Goal: Task Accomplishment & Management: Complete application form

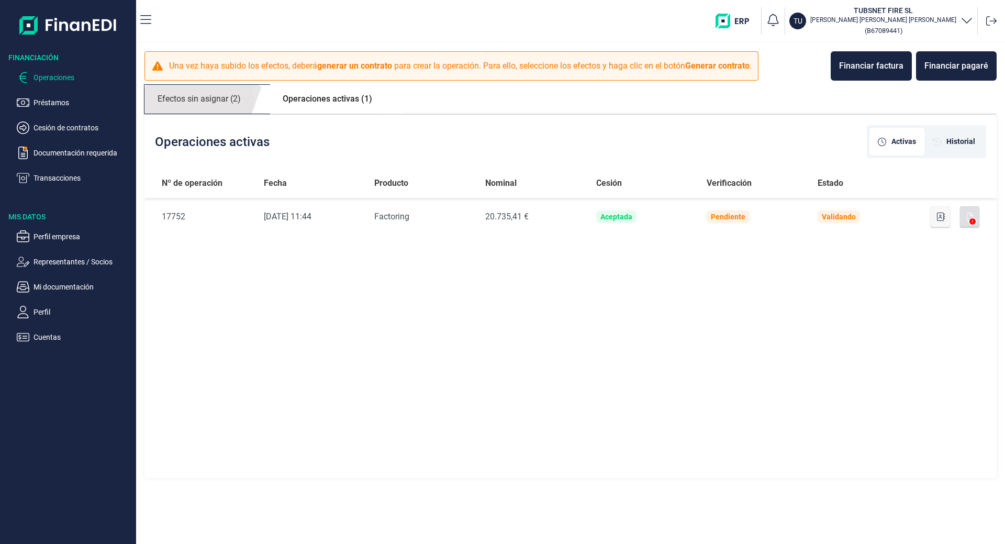
click at [191, 98] on link "Efectos sin asignar (2)" at bounding box center [198, 99] width 109 height 29
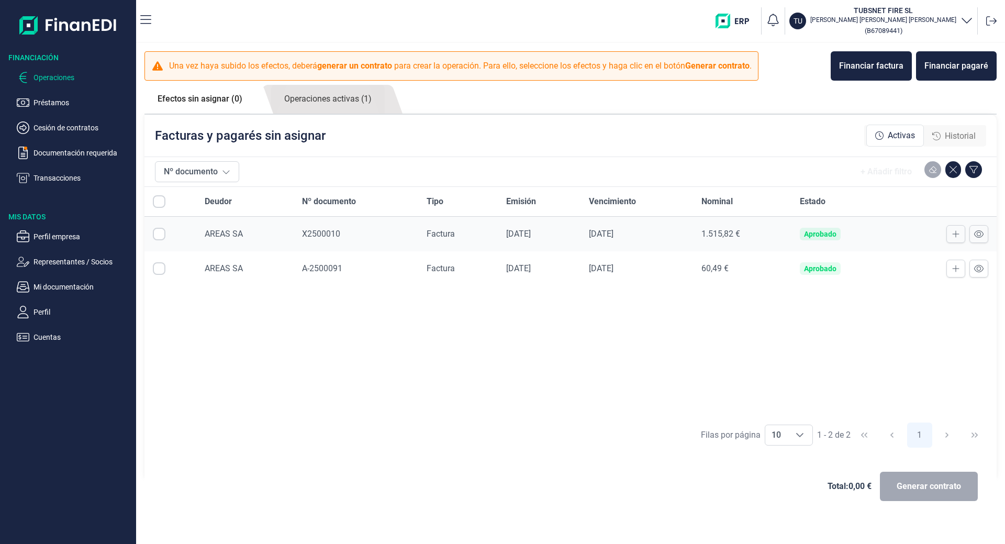
checkbox input "true"
click at [55, 171] on ul "Operaciones Préstamos Cesión de contratos Documentación requerida Transacciones" at bounding box center [68, 123] width 136 height 121
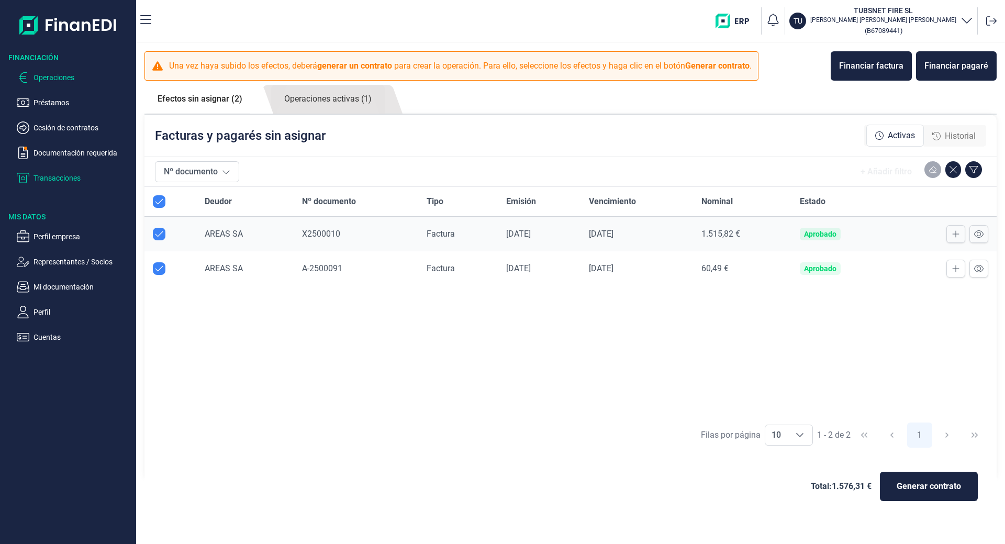
click at [57, 182] on p "Transacciones" at bounding box center [82, 178] width 98 height 13
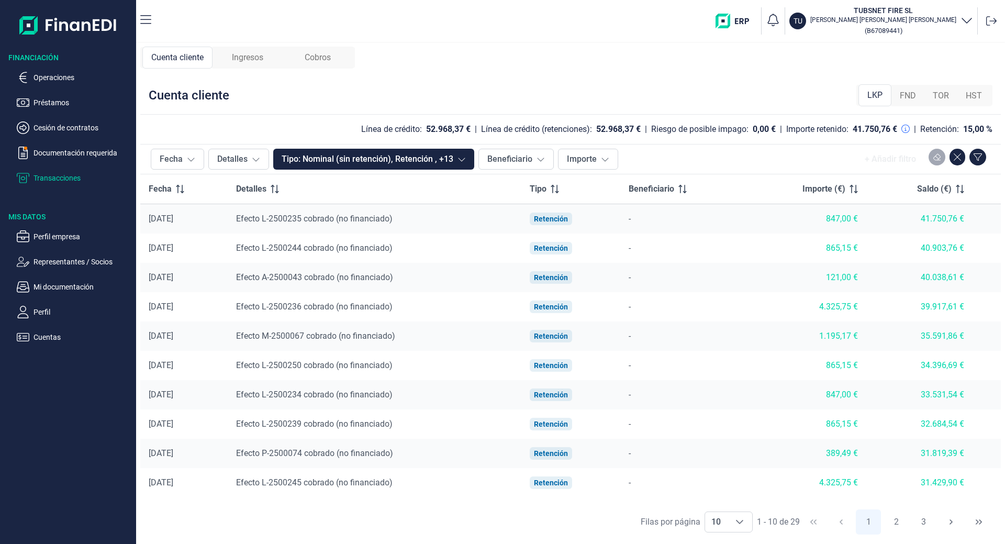
click at [248, 57] on span "Ingresos" at bounding box center [247, 57] width 31 height 13
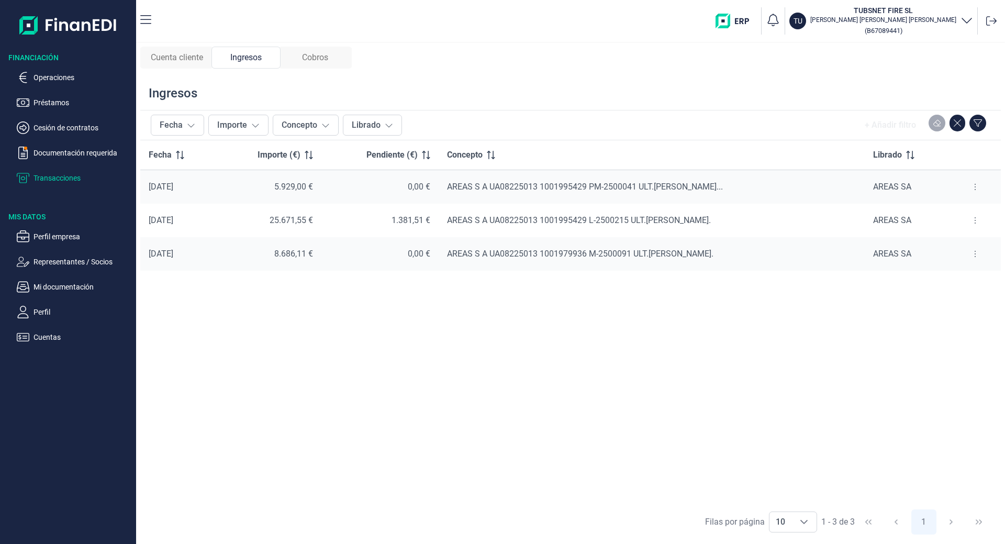
click at [316, 53] on span "Cobros" at bounding box center [315, 57] width 26 height 13
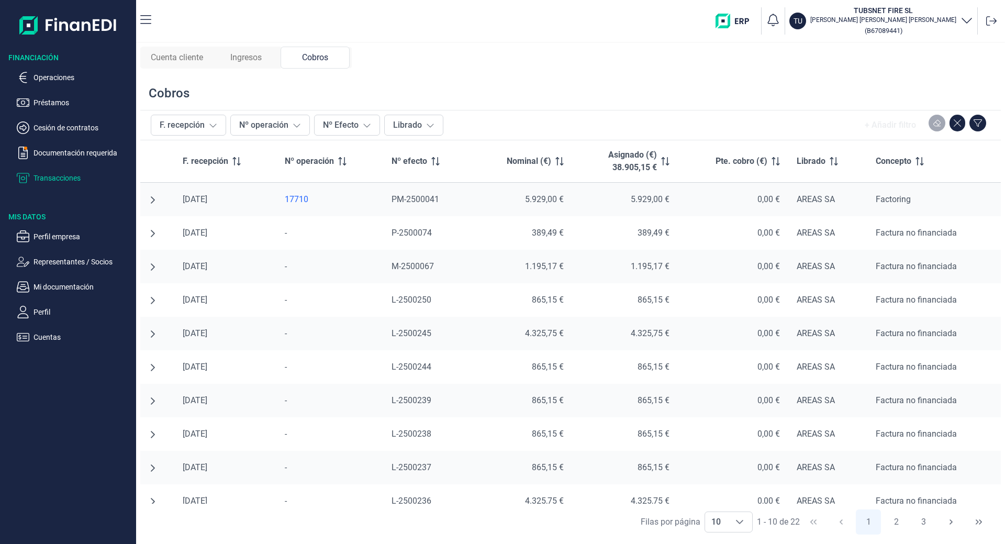
click at [183, 62] on span "Cuenta cliente" at bounding box center [177, 57] width 52 height 13
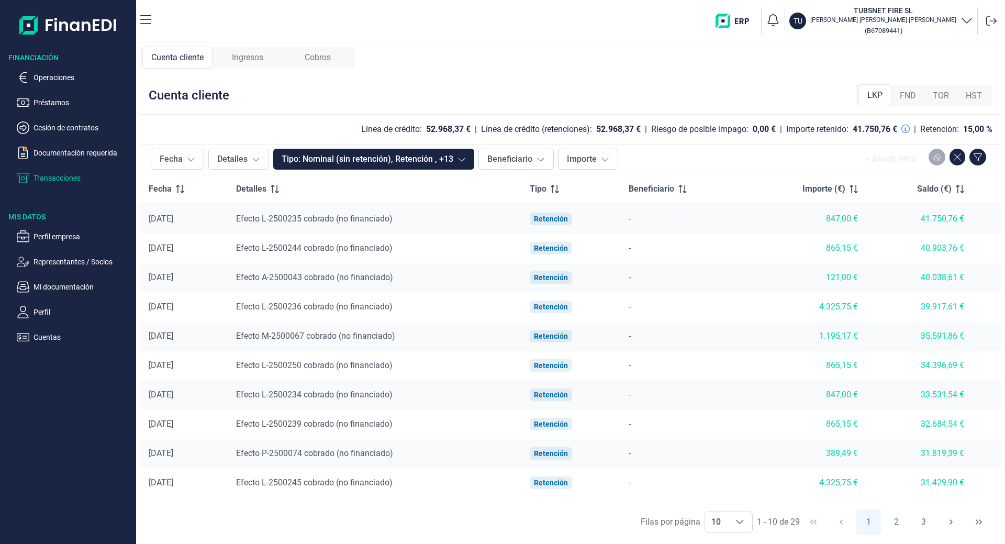
click at [48, 173] on p "Transacciones" at bounding box center [82, 178] width 98 height 13
click at [253, 59] on span "Ingresos" at bounding box center [247, 57] width 31 height 13
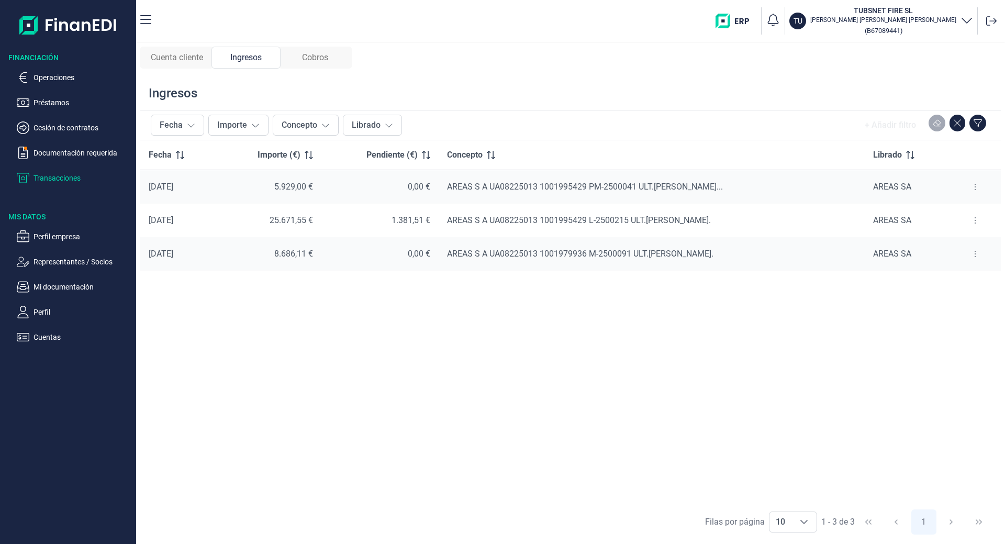
click at [186, 57] on span "Cuenta cliente" at bounding box center [177, 57] width 52 height 13
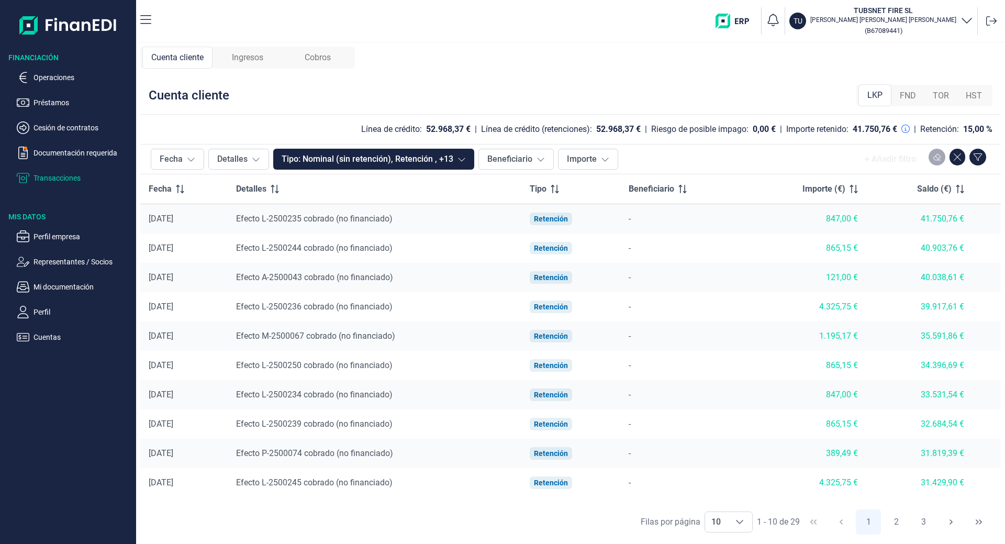
click at [222, 58] on div "Ingresos" at bounding box center [247, 58] width 70 height 22
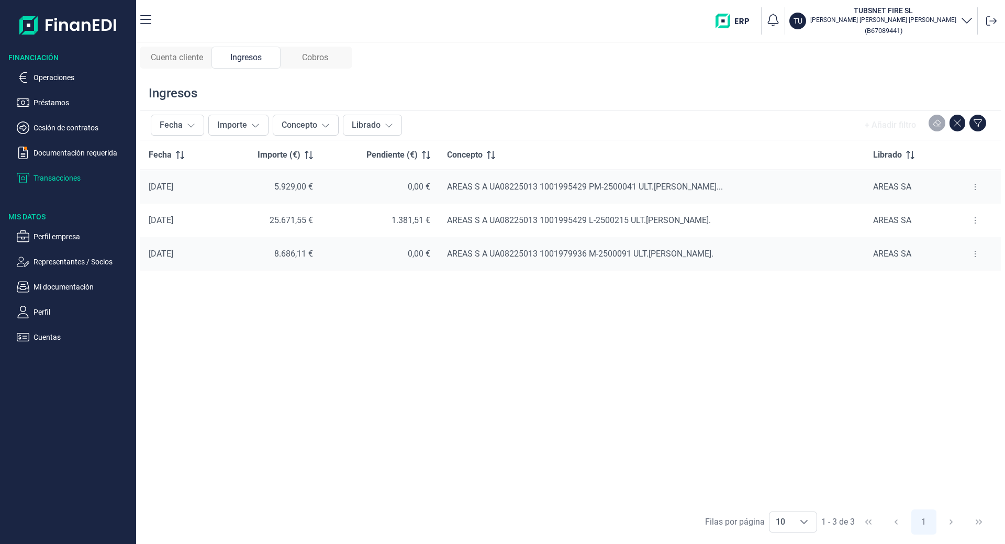
click at [183, 58] on span "Cuenta cliente" at bounding box center [177, 57] width 52 height 13
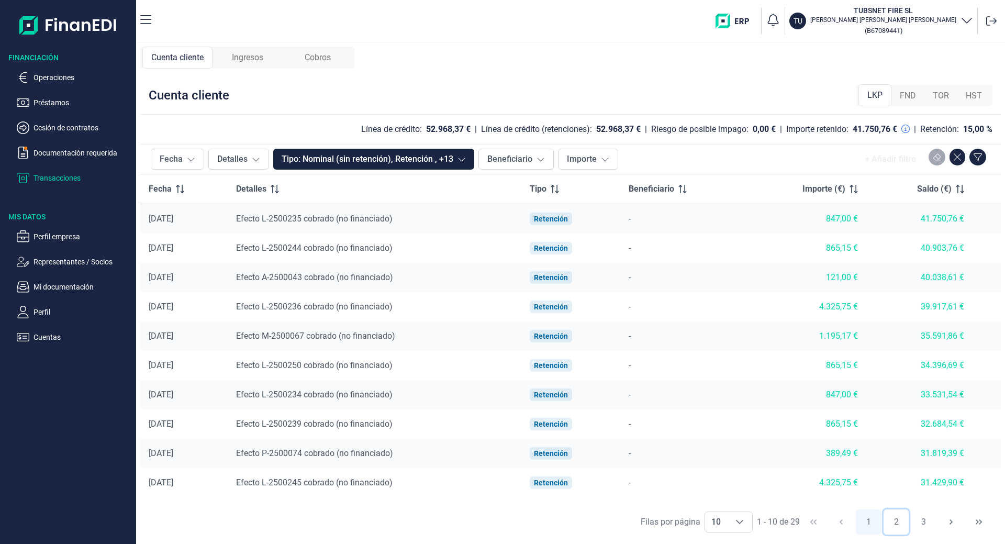
click at [891, 523] on button "2" at bounding box center [895, 521] width 25 height 25
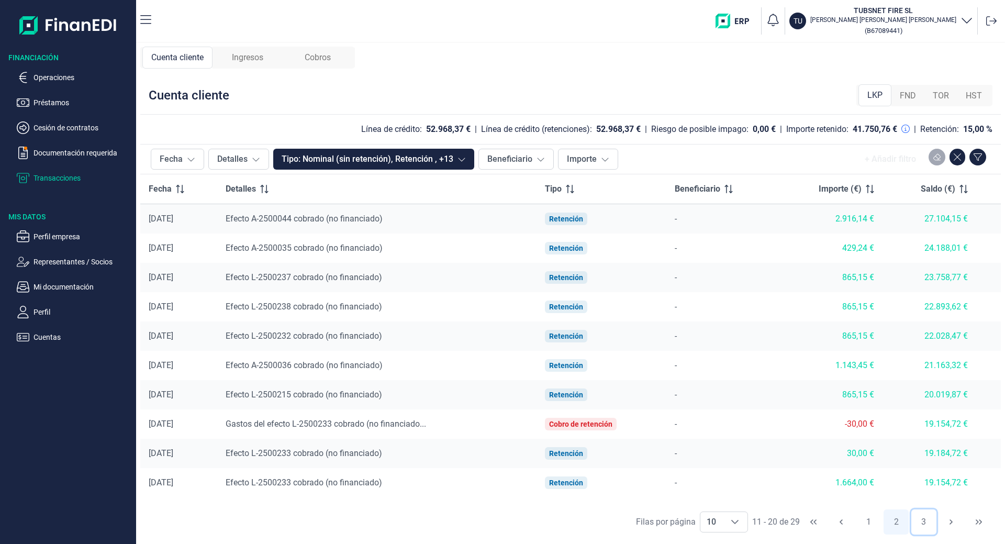
click at [920, 524] on button "3" at bounding box center [923, 521] width 25 height 25
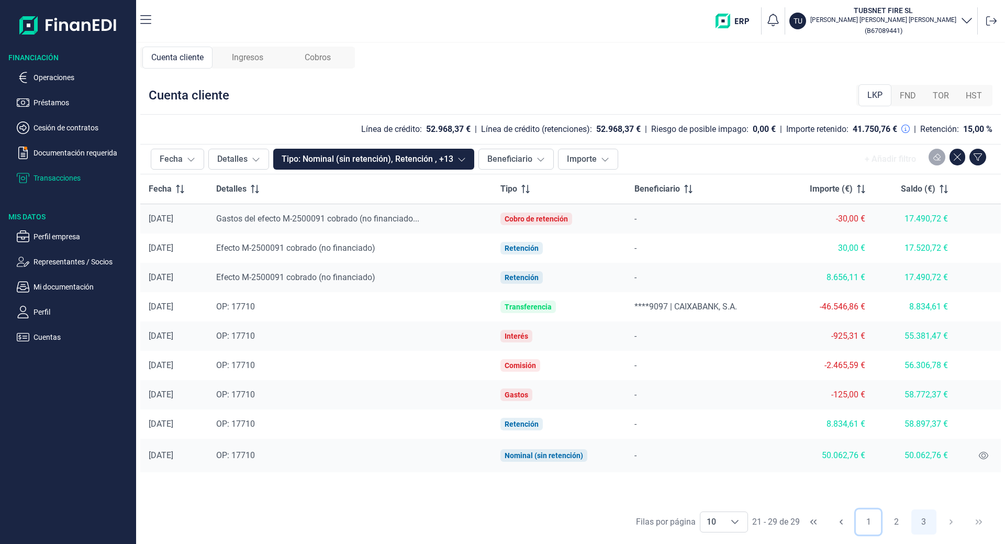
click at [864, 523] on button "1" at bounding box center [868, 521] width 25 height 25
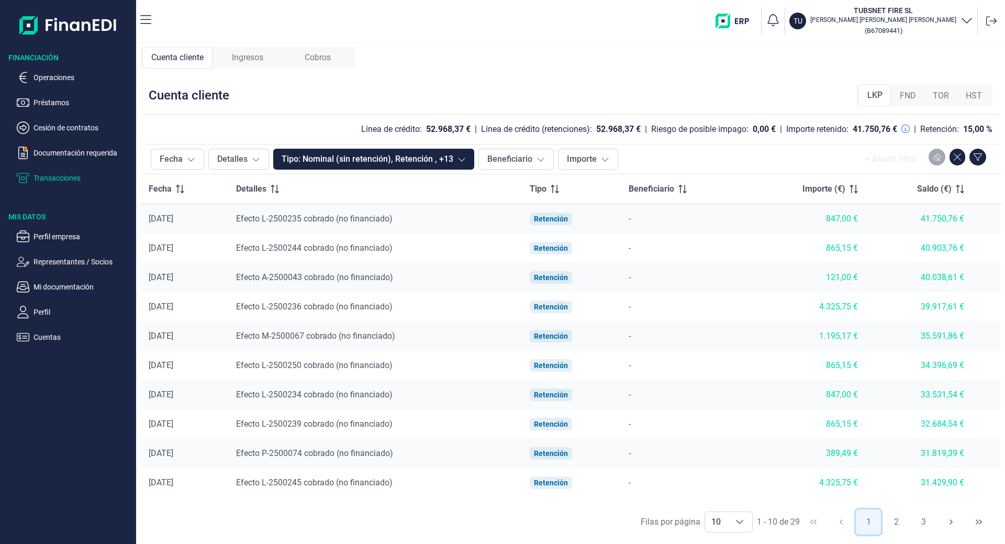
click at [878, 520] on button "1" at bounding box center [868, 521] width 25 height 25
click at [896, 525] on button "2" at bounding box center [895, 521] width 25 height 25
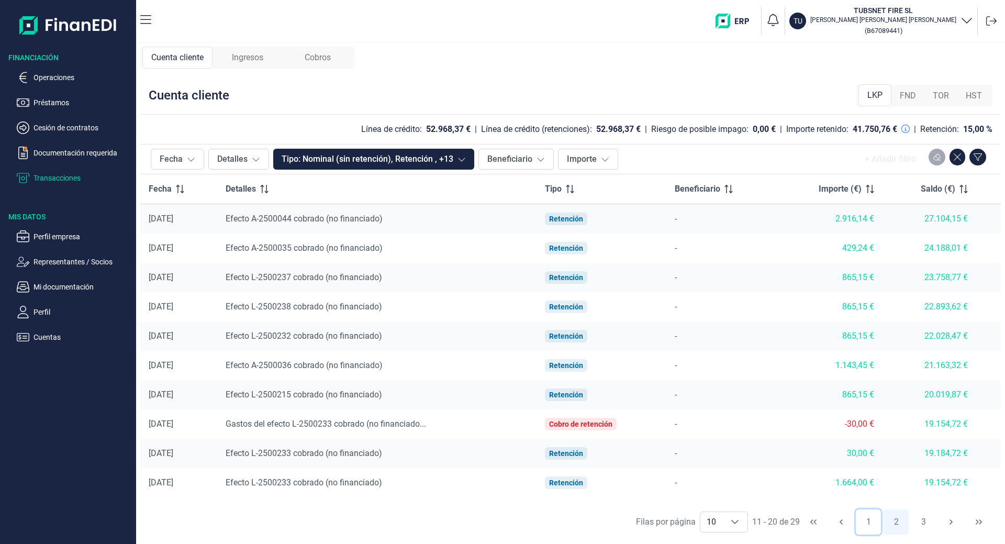
click at [866, 519] on button "1" at bounding box center [868, 521] width 25 height 25
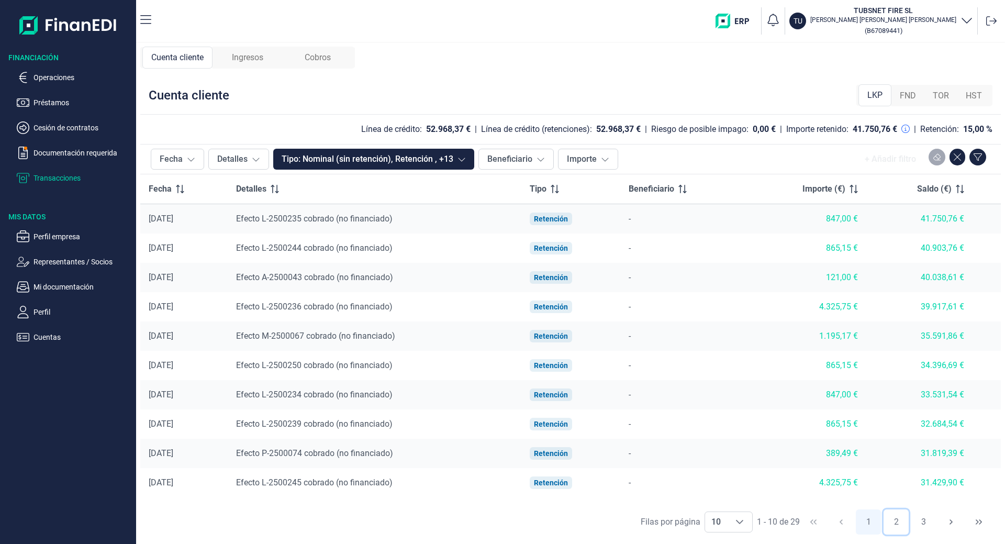
click at [896, 520] on button "2" at bounding box center [895, 521] width 25 height 25
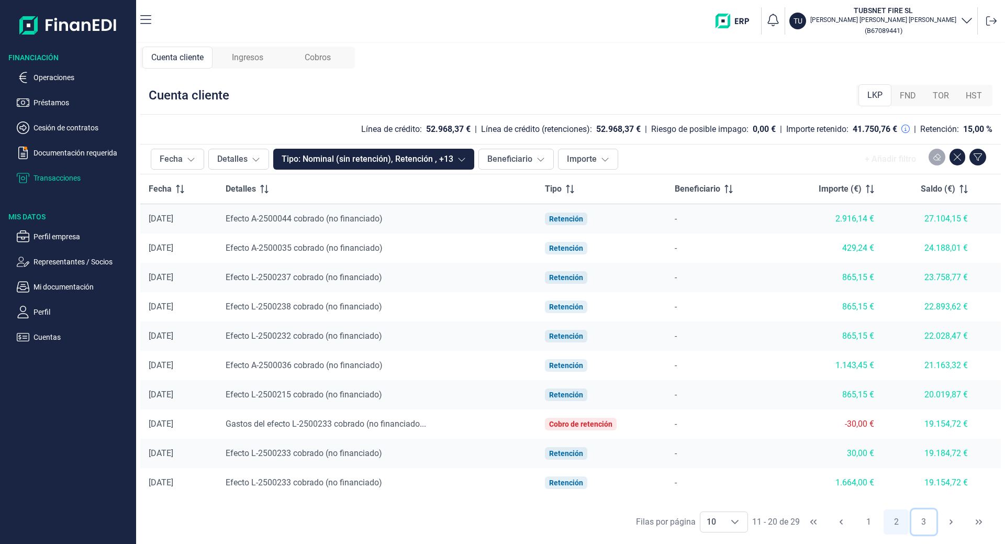
click at [922, 523] on button "3" at bounding box center [923, 521] width 25 height 25
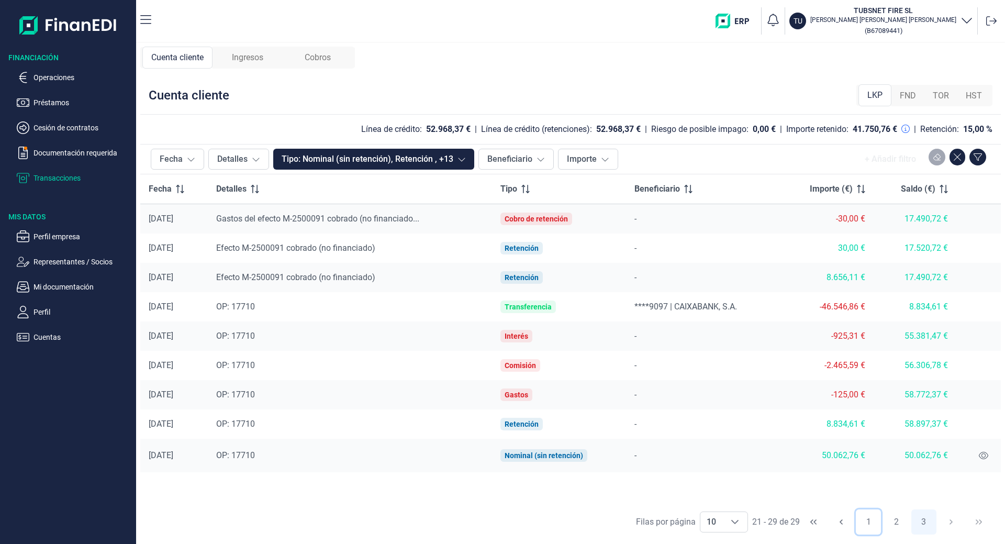
click at [868, 527] on button "1" at bounding box center [868, 521] width 25 height 25
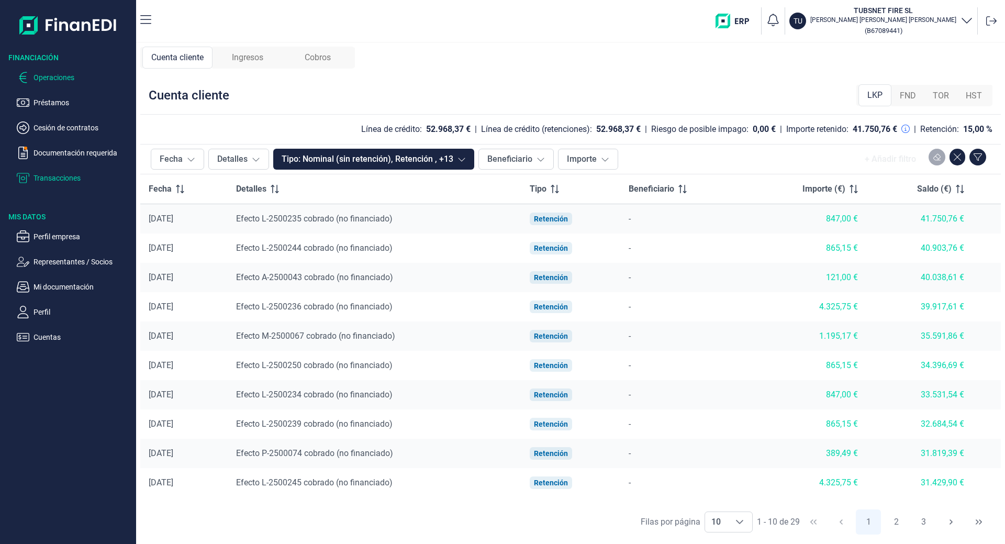
click at [40, 79] on p "Operaciones" at bounding box center [82, 77] width 98 height 13
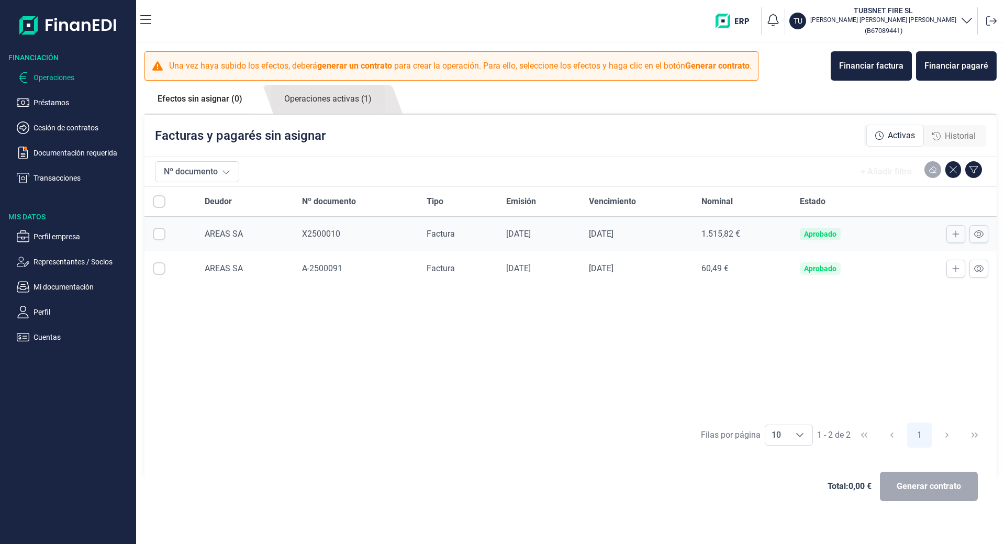
checkbox input "true"
click at [56, 170] on ul "Operaciones Préstamos Cesión de contratos Documentación requerida Transacciones" at bounding box center [68, 123] width 136 height 121
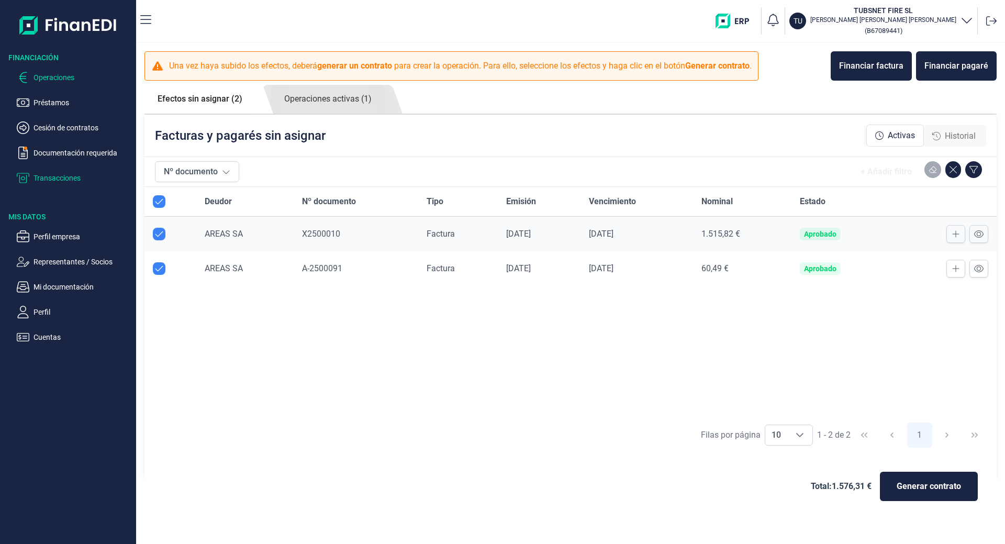
click at [56, 176] on p "Transacciones" at bounding box center [82, 178] width 98 height 13
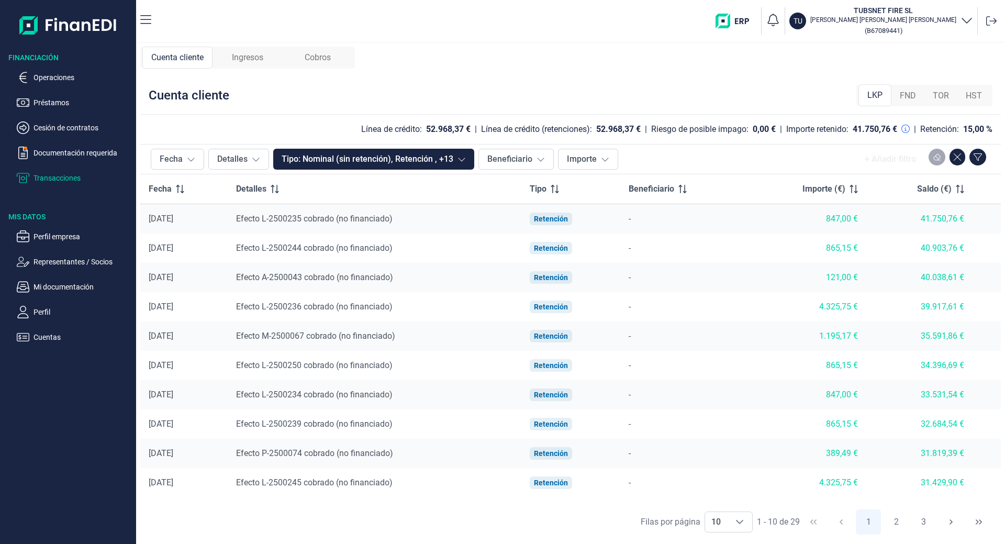
click at [253, 57] on span "Ingresos" at bounding box center [247, 57] width 31 height 13
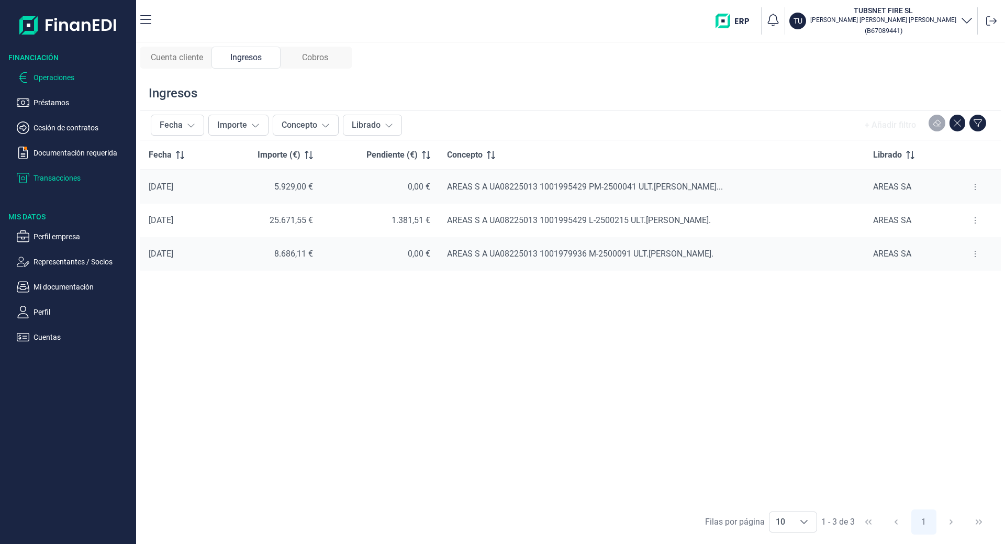
click at [59, 77] on p "Operaciones" at bounding box center [82, 77] width 98 height 13
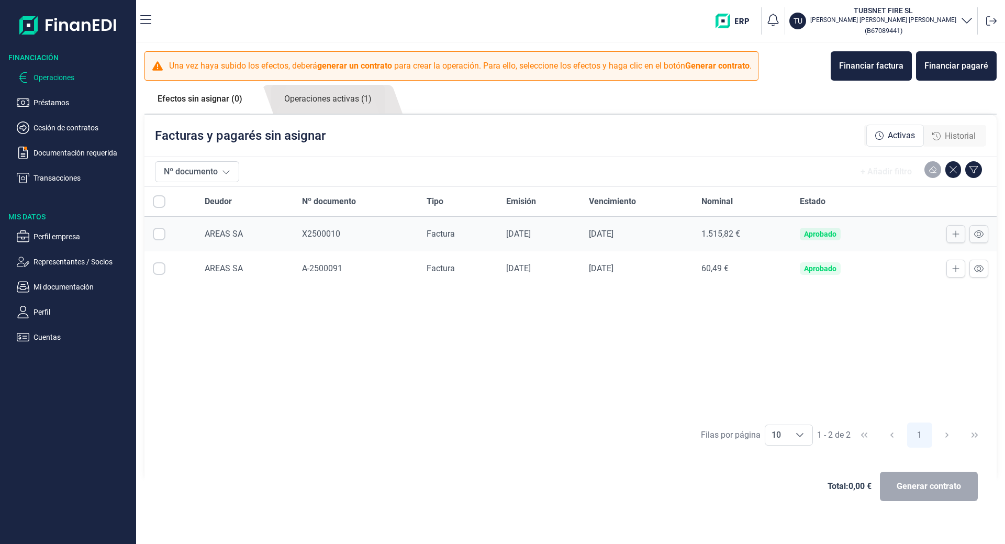
checkbox input "true"
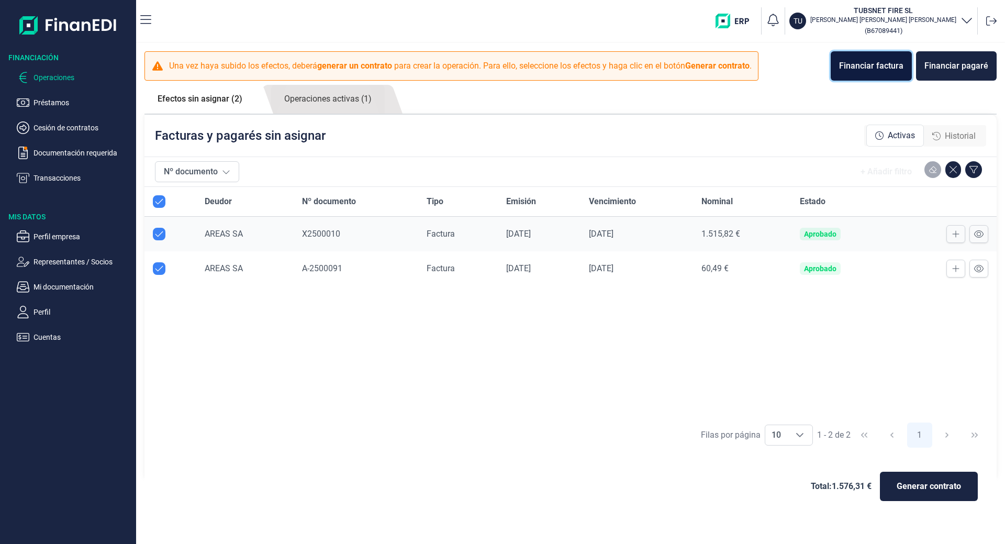
click at [857, 68] on div "Financiar factura" at bounding box center [871, 66] width 64 height 13
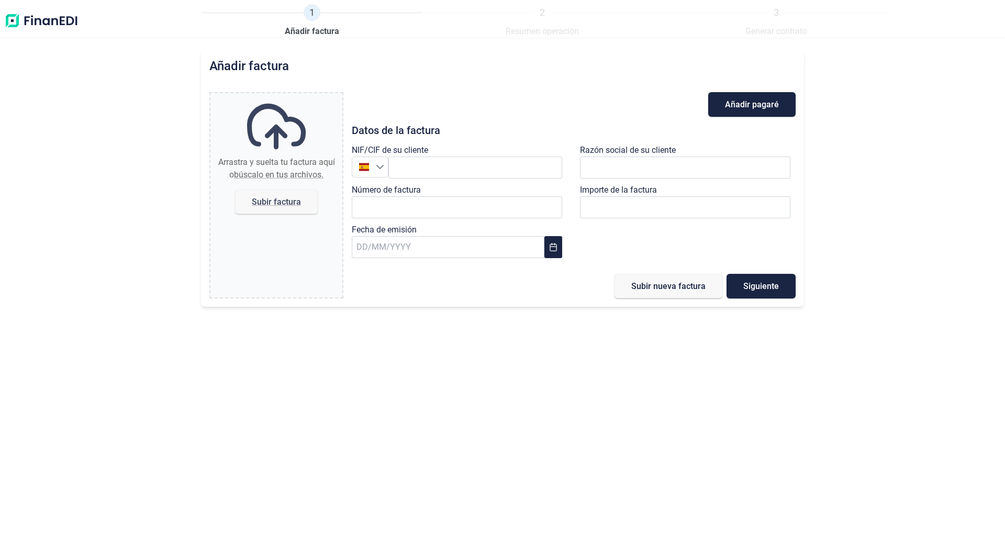
type input "0,00 €"
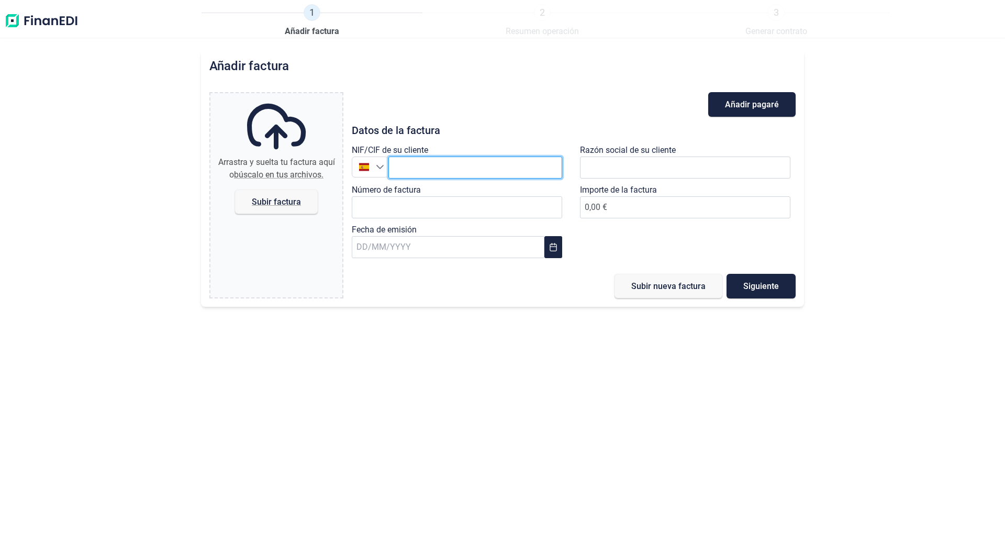
click at [464, 173] on input "text" at bounding box center [475, 167] width 174 height 22
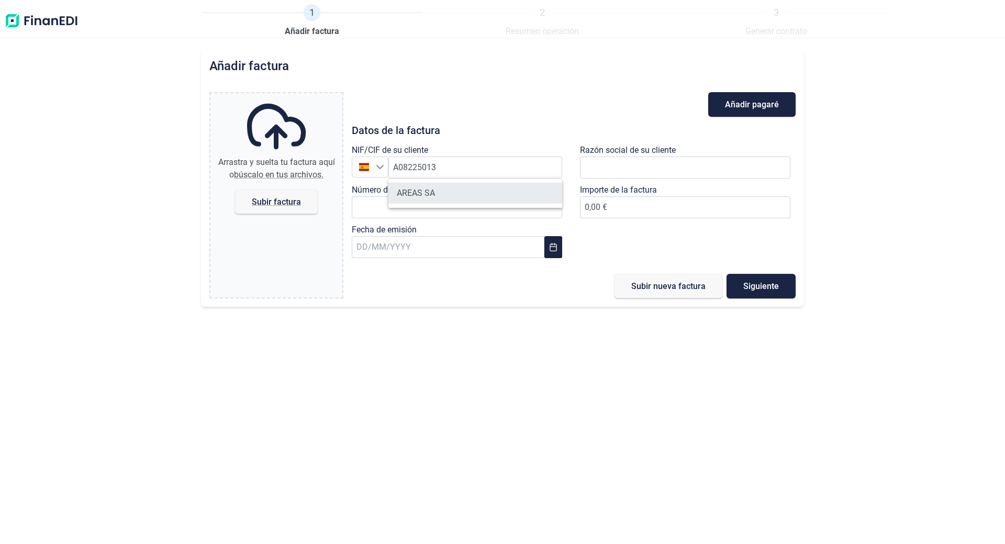
click at [458, 193] on li "AREAS SA" at bounding box center [475, 193] width 174 height 21
type input "A08225013"
type input "AREAS SA"
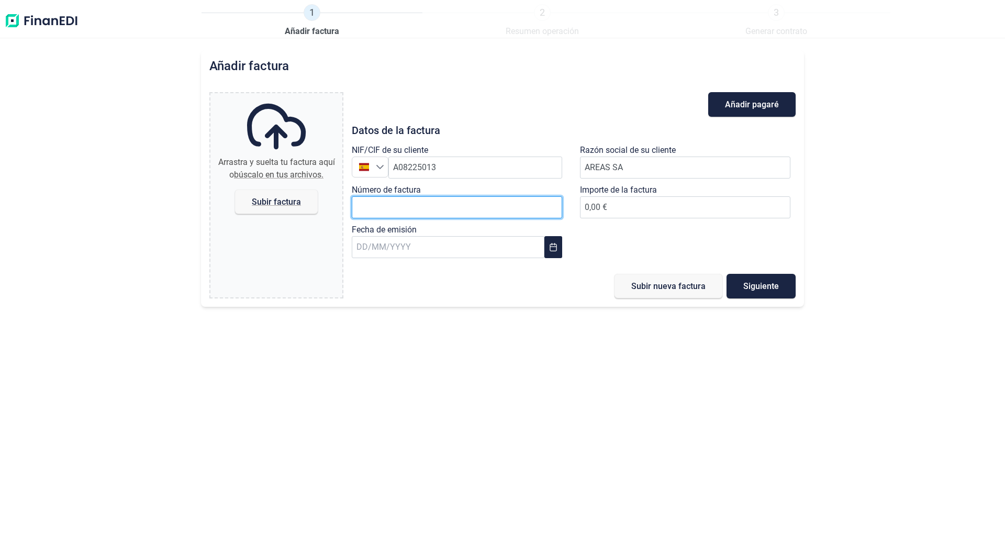
click at [446, 206] on input "Número de factura" at bounding box center [457, 207] width 210 height 22
type input "m"
type input "MM-2500046"
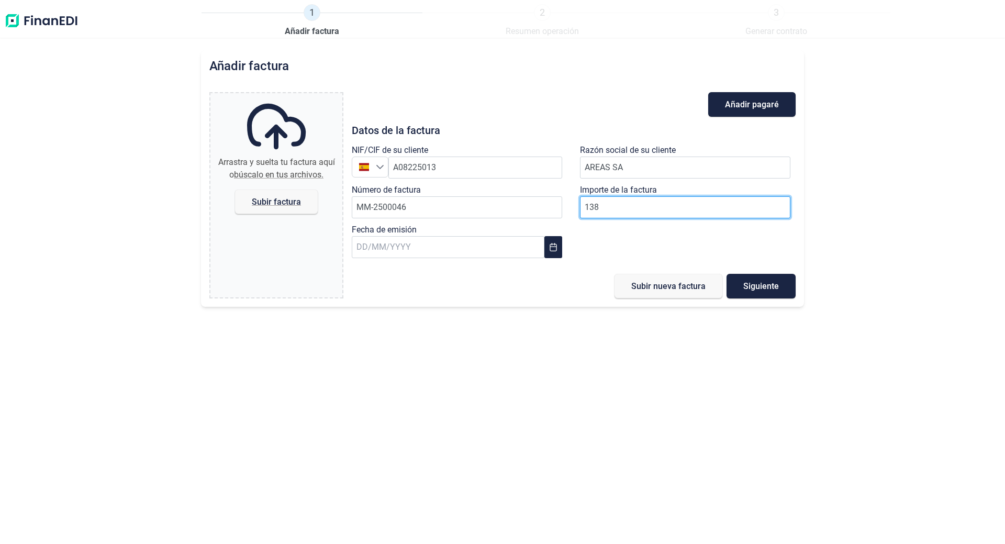
type input "1381"
type input "1.381,51 €"
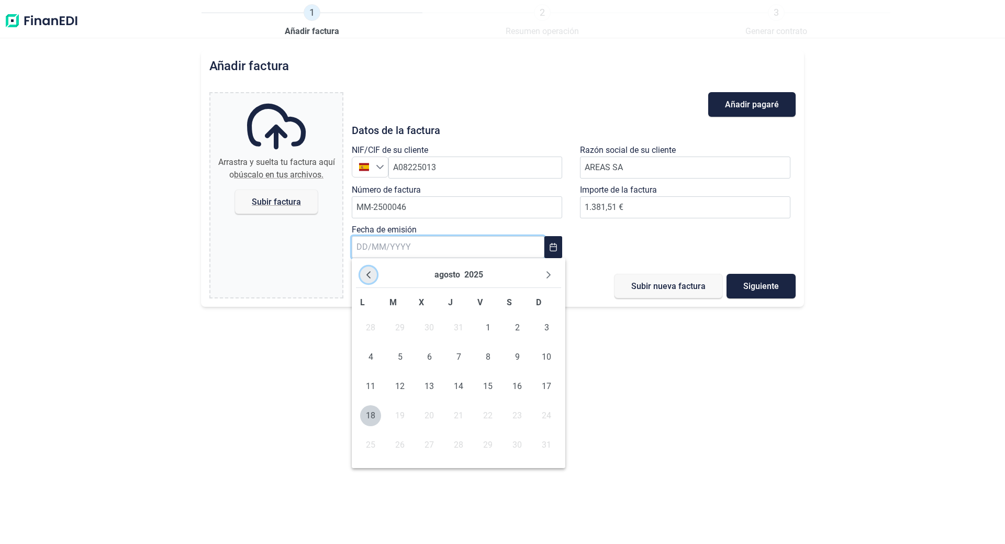
click at [364, 277] on icon "Previous Month" at bounding box center [368, 275] width 8 height 8
click at [366, 276] on icon "Previous Month" at bounding box center [368, 275] width 8 height 8
click at [486, 442] on span "30" at bounding box center [487, 444] width 21 height 21
type input "[DATE]"
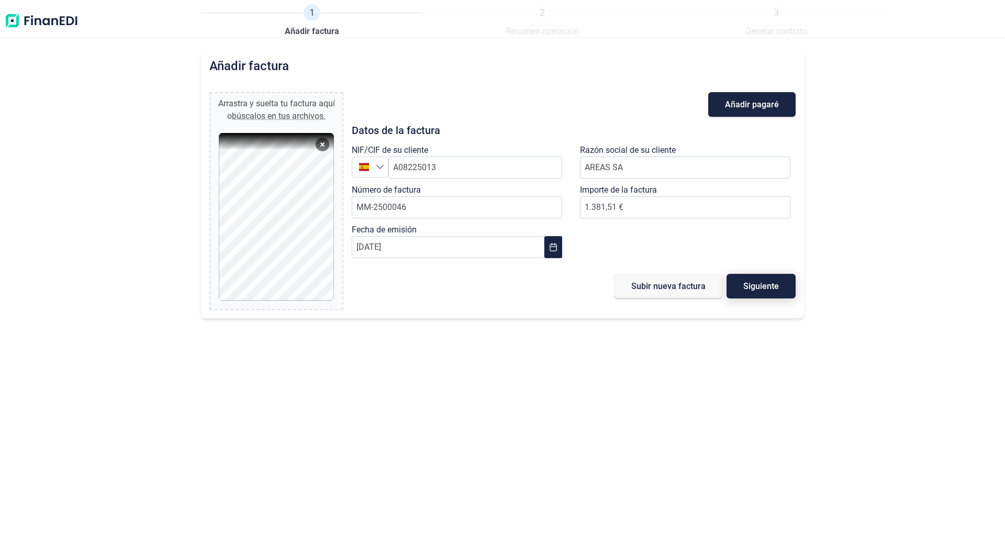
click at [768, 287] on span "Siguiente" at bounding box center [761, 286] width 36 height 8
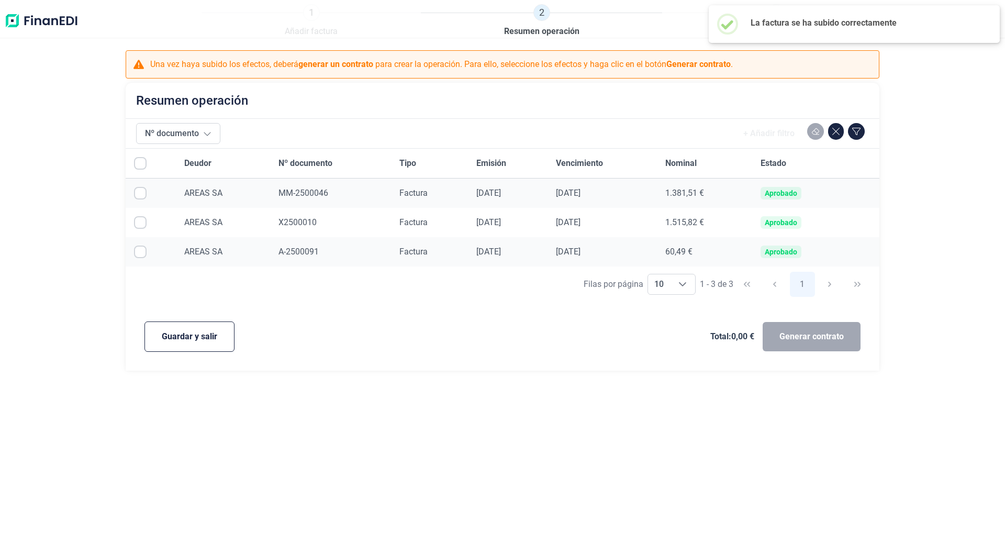
checkbox input "true"
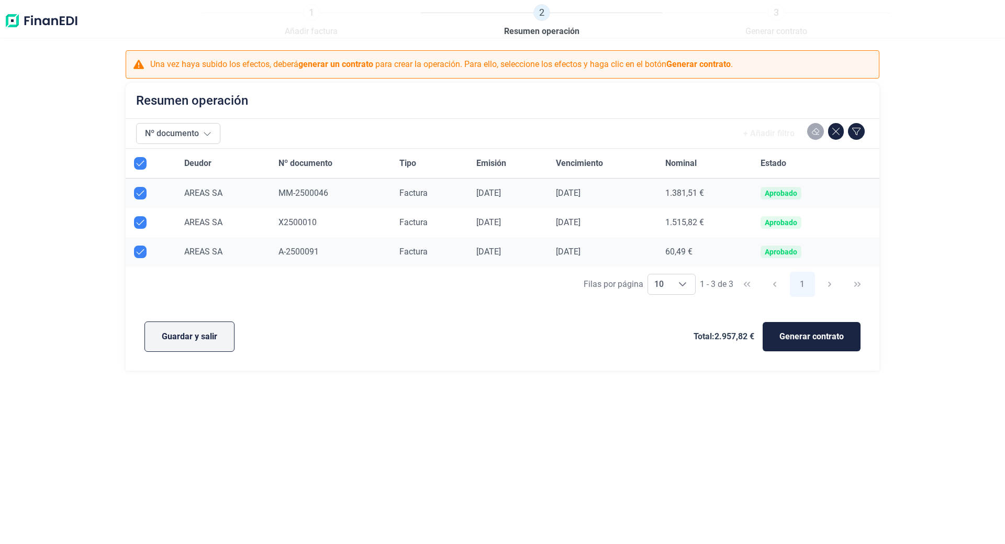
click at [186, 336] on span "Guardar y salir" at bounding box center [189, 336] width 55 height 13
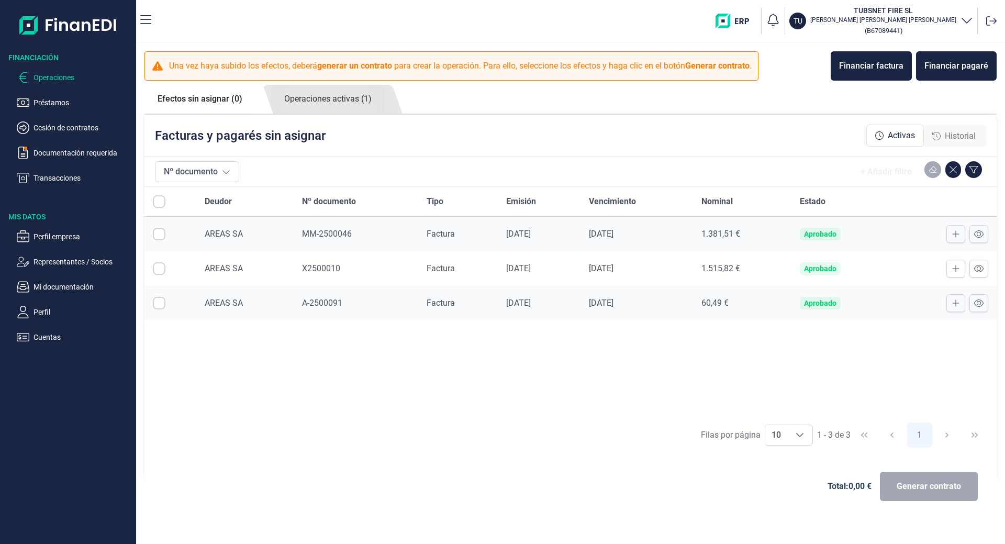
checkbox input "true"
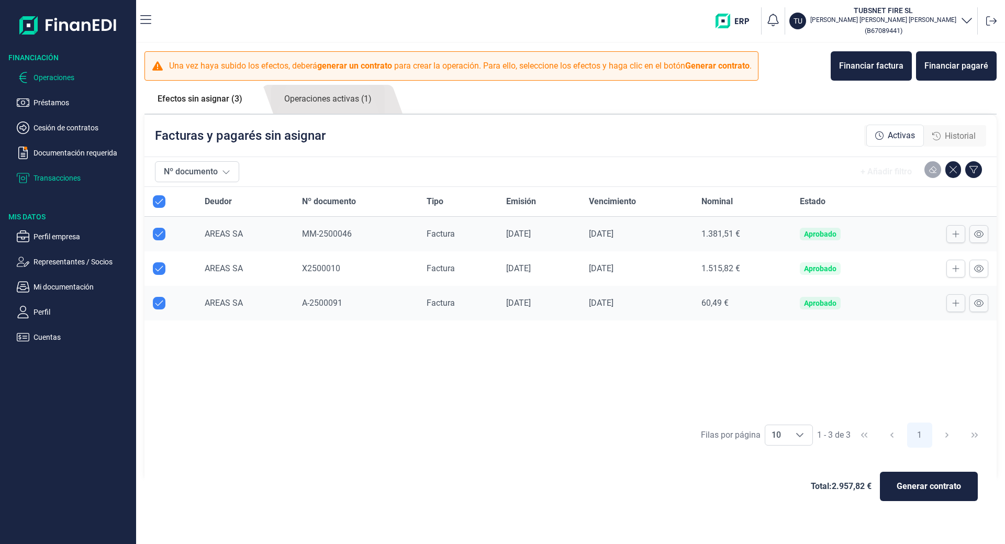
click at [55, 183] on p "Transacciones" at bounding box center [82, 178] width 98 height 13
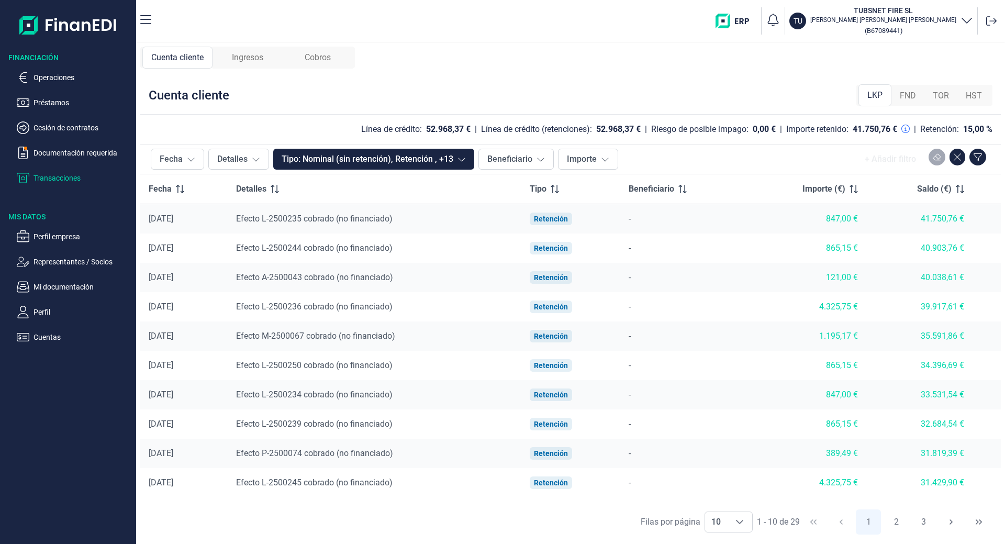
click at [241, 57] on span "Ingresos" at bounding box center [247, 57] width 31 height 13
